Goal: Information Seeking & Learning: Learn about a topic

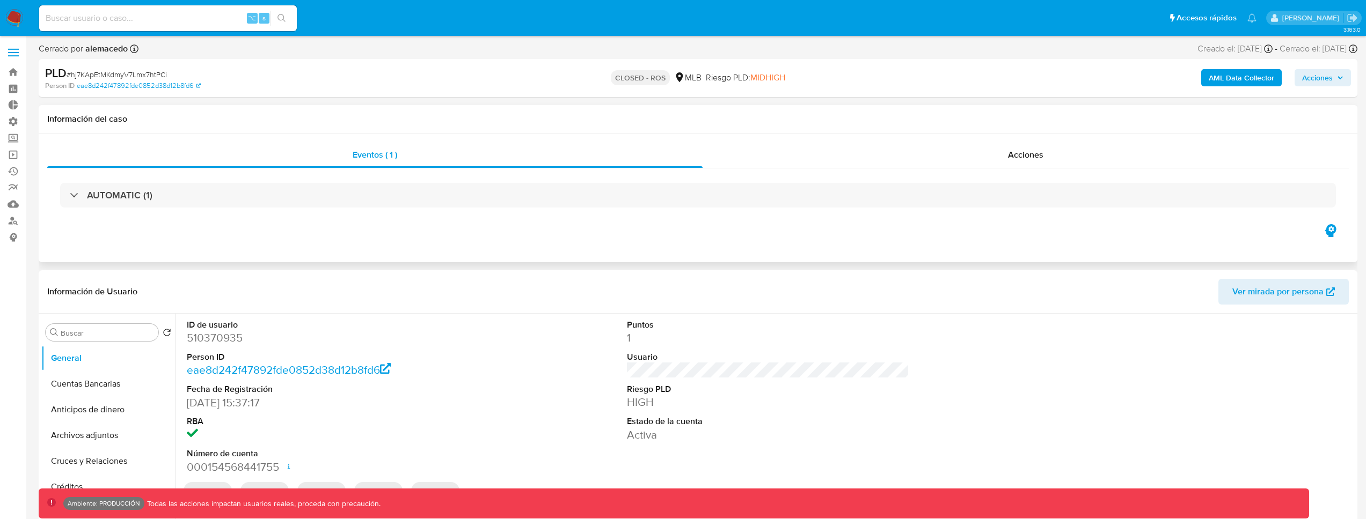
select select "10"
click at [152, 23] on input at bounding box center [168, 18] width 258 height 14
paste input "252176414"
type input "252176414"
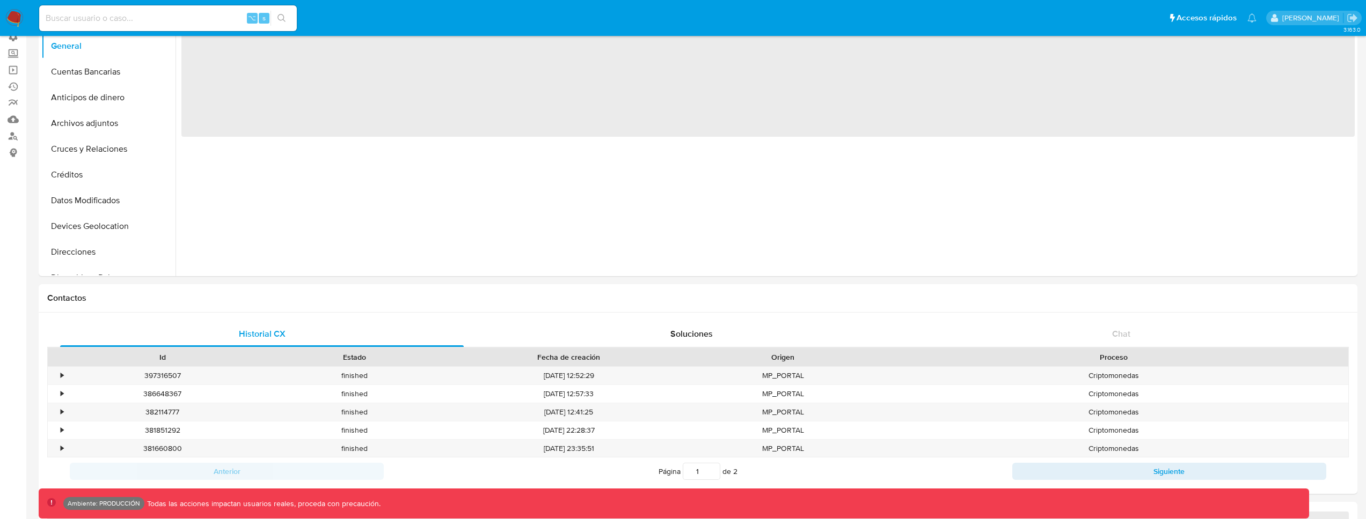
select select "10"
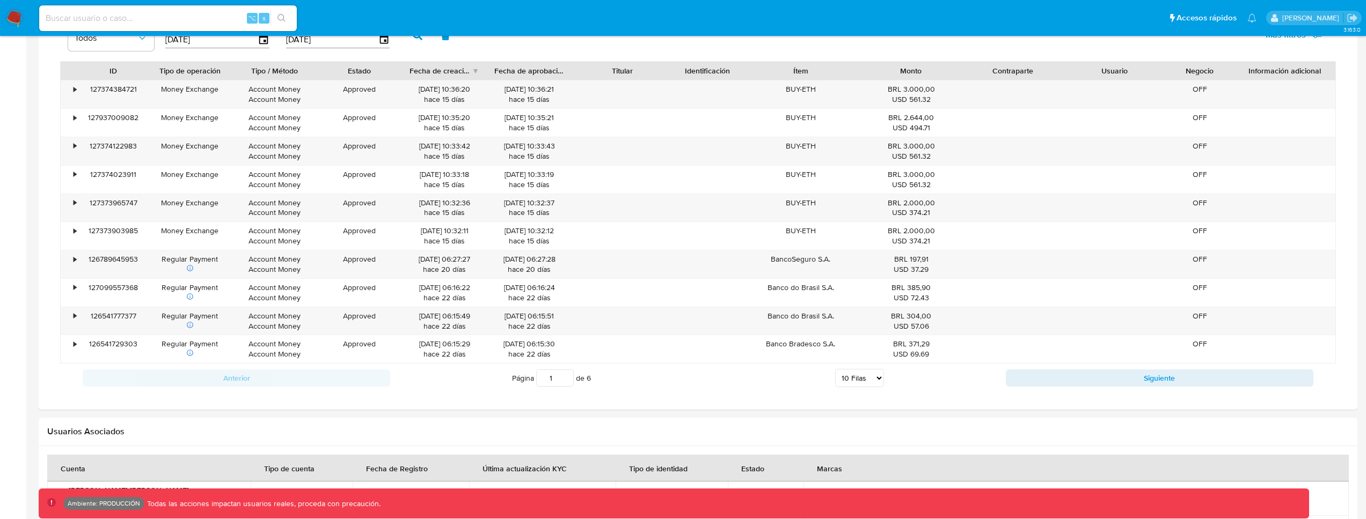
scroll to position [784, 0]
click at [1040, 378] on button "Siguiente" at bounding box center [1159, 377] width 307 height 17
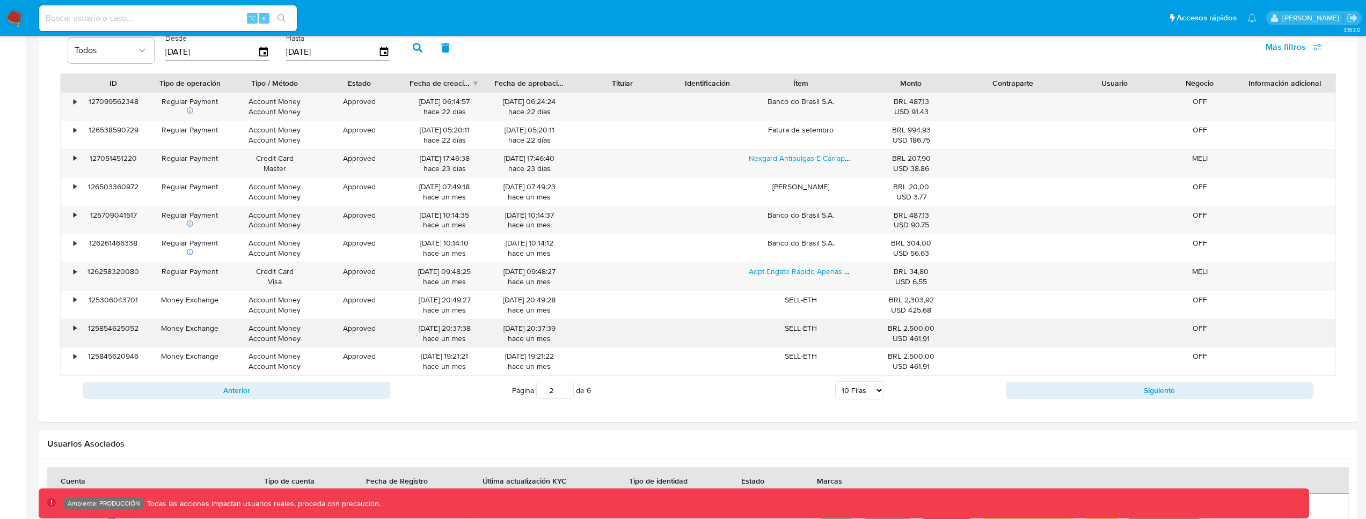
scroll to position [770, 0]
click at [1033, 385] on button "Siguiente" at bounding box center [1159, 392] width 307 height 17
type input "3"
click at [70, 329] on div "•" at bounding box center [70, 335] width 19 height 28
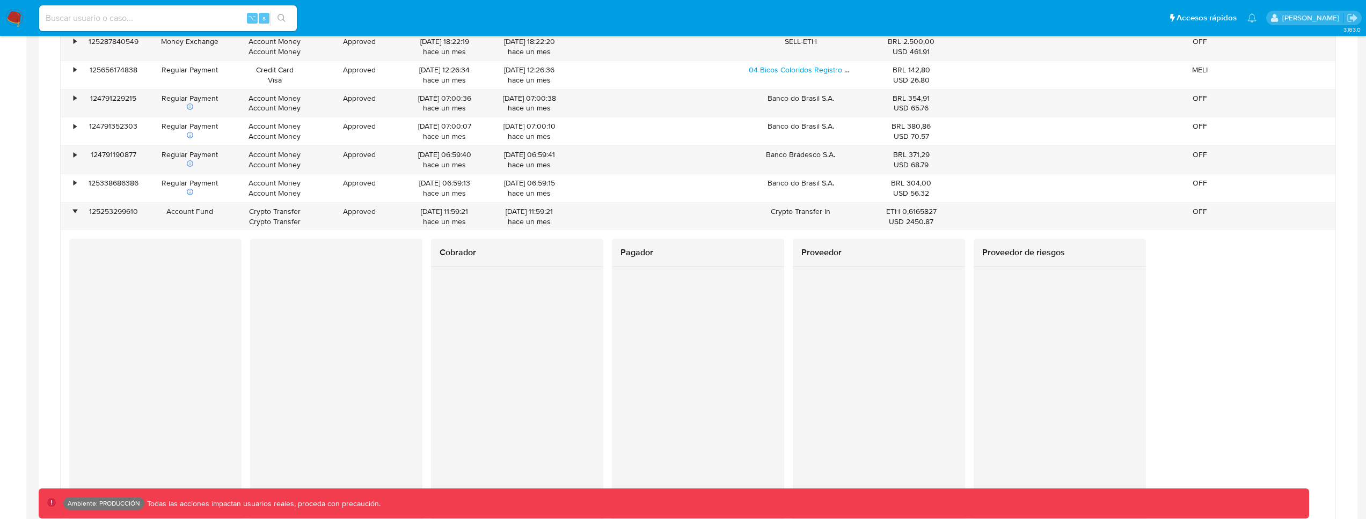
scroll to position [840, 0]
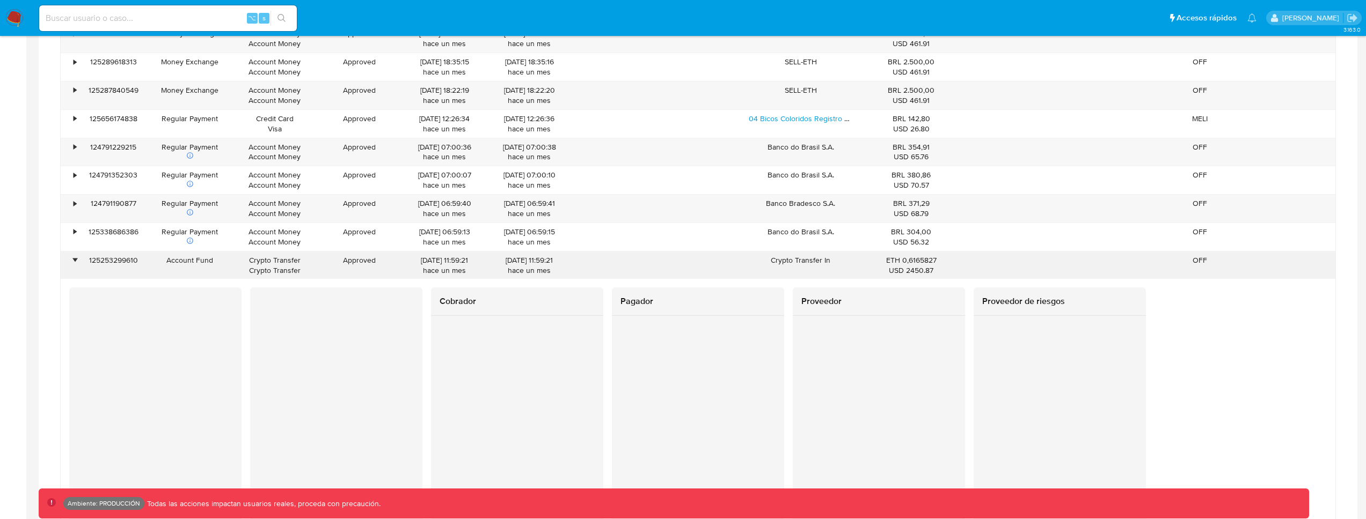
drag, startPoint x: 879, startPoint y: 262, endPoint x: 935, endPoint y: 270, distance: 55.8
click at [935, 270] on div "ETH 0,6165827 USD 2450.87" at bounding box center [911, 265] width 87 height 20
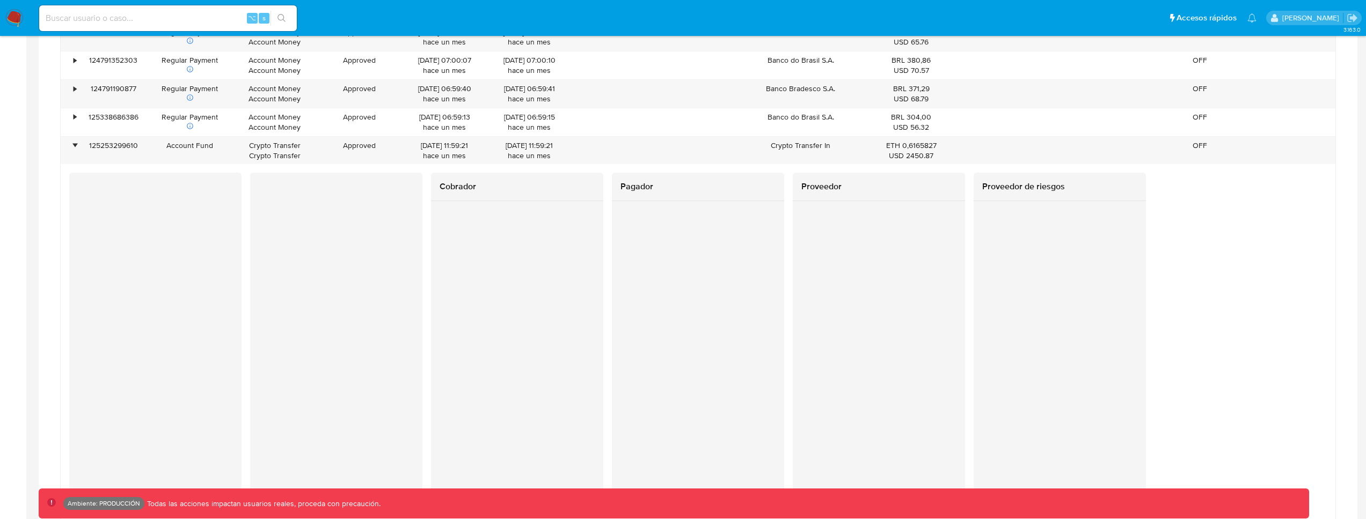
scroll to position [956, 0]
click at [322, 329] on div at bounding box center [336, 344] width 172 height 344
click at [260, 319] on div at bounding box center [336, 344] width 172 height 344
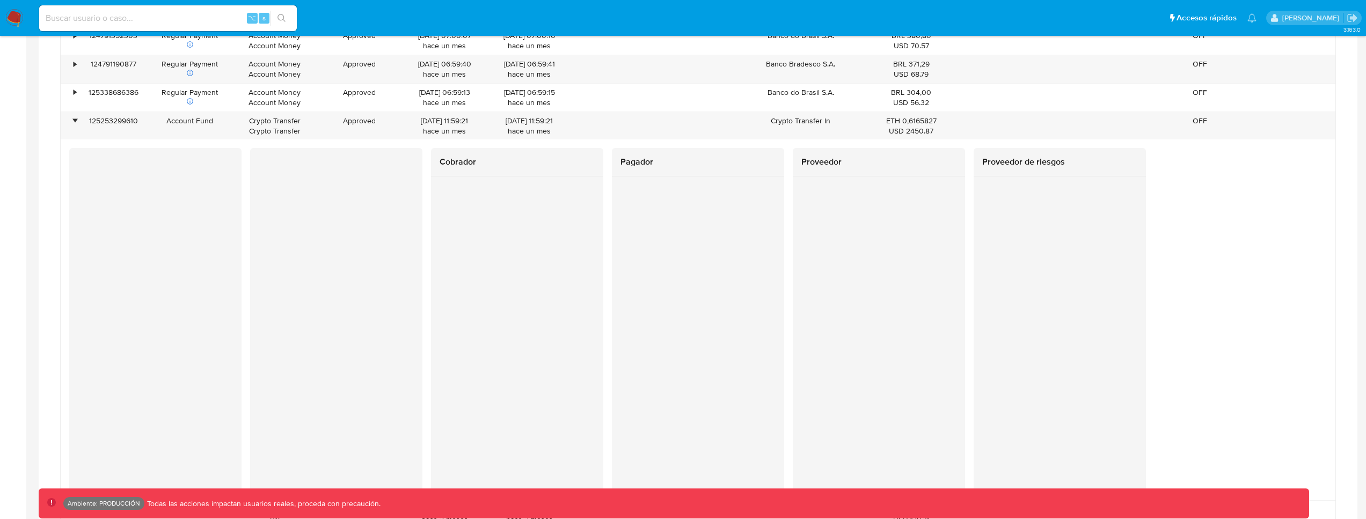
scroll to position [982, 0]
click at [809, 419] on div "Proveedor" at bounding box center [879, 317] width 172 height 344
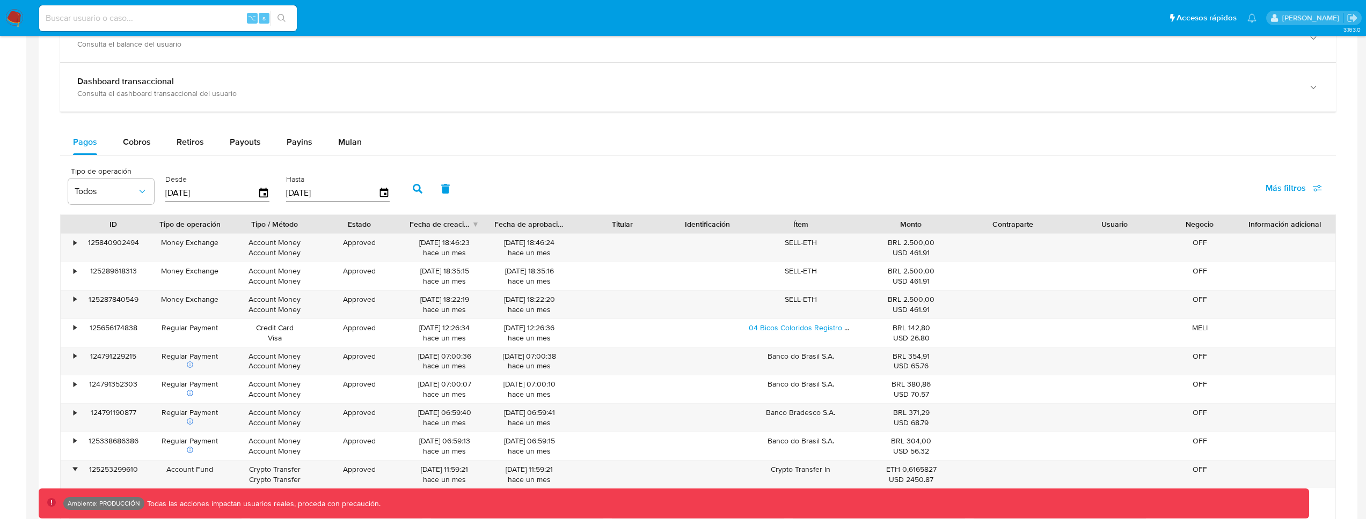
scroll to position [592, 0]
